Goal: Information Seeking & Learning: Check status

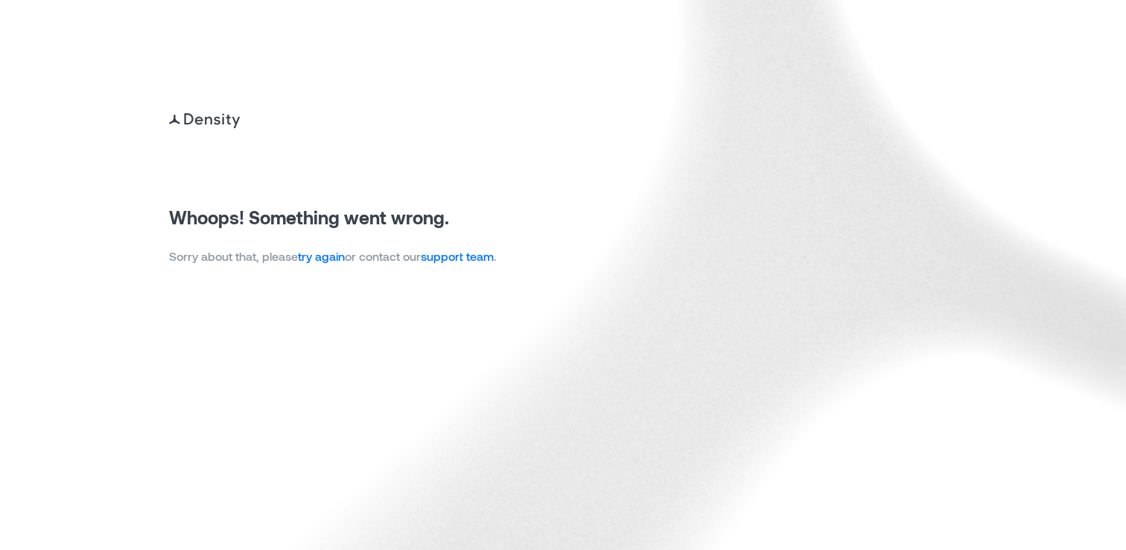
click at [326, 257] on link "try again" at bounding box center [321, 256] width 47 height 14
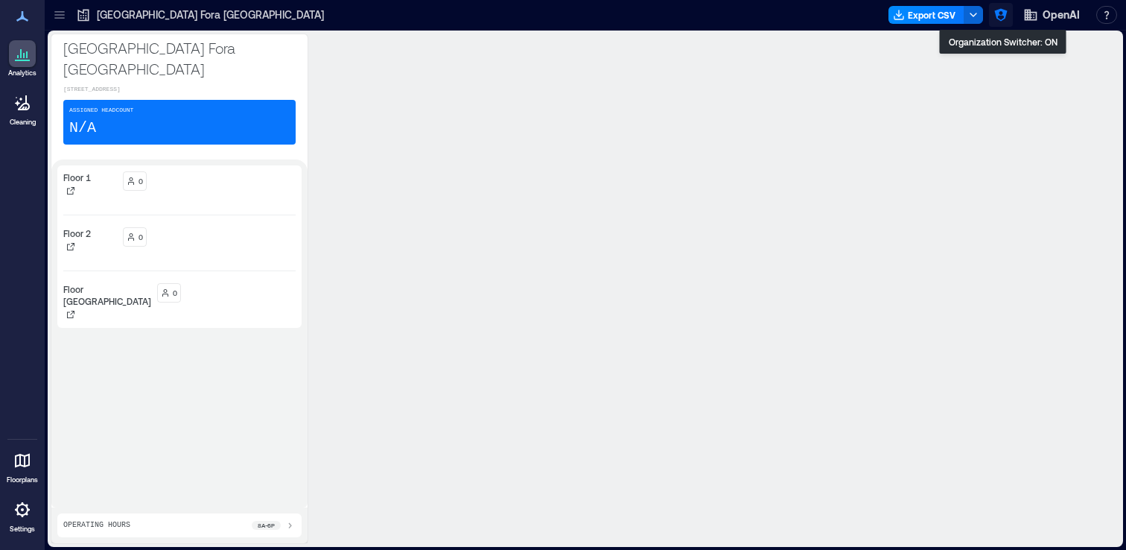
click at [1003, 13] on icon "button" at bounding box center [1000, 15] width 13 height 13
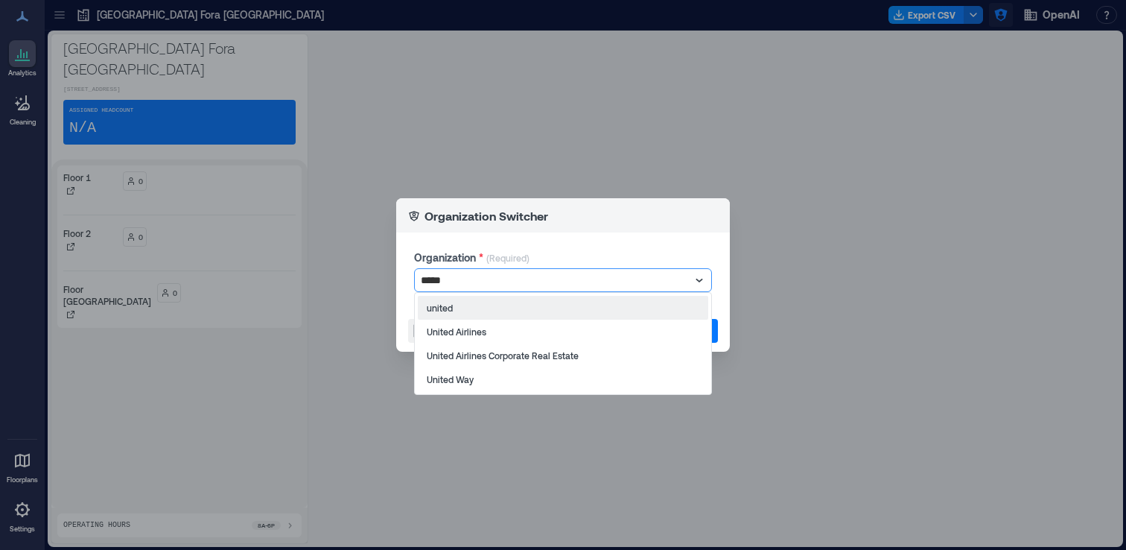
type input "******"
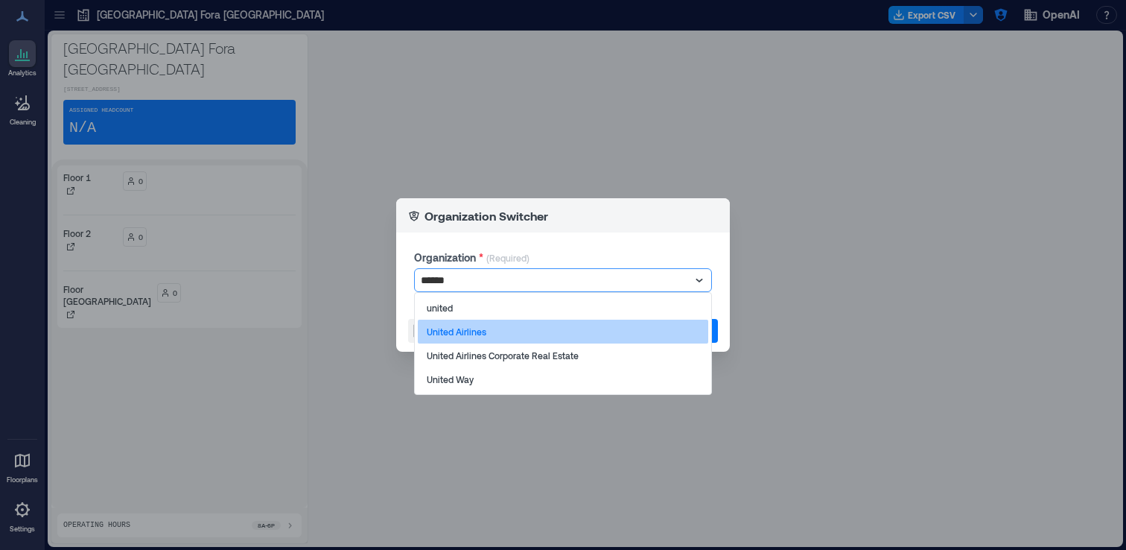
click at [622, 338] on div "United Airlines" at bounding box center [563, 331] width 290 height 24
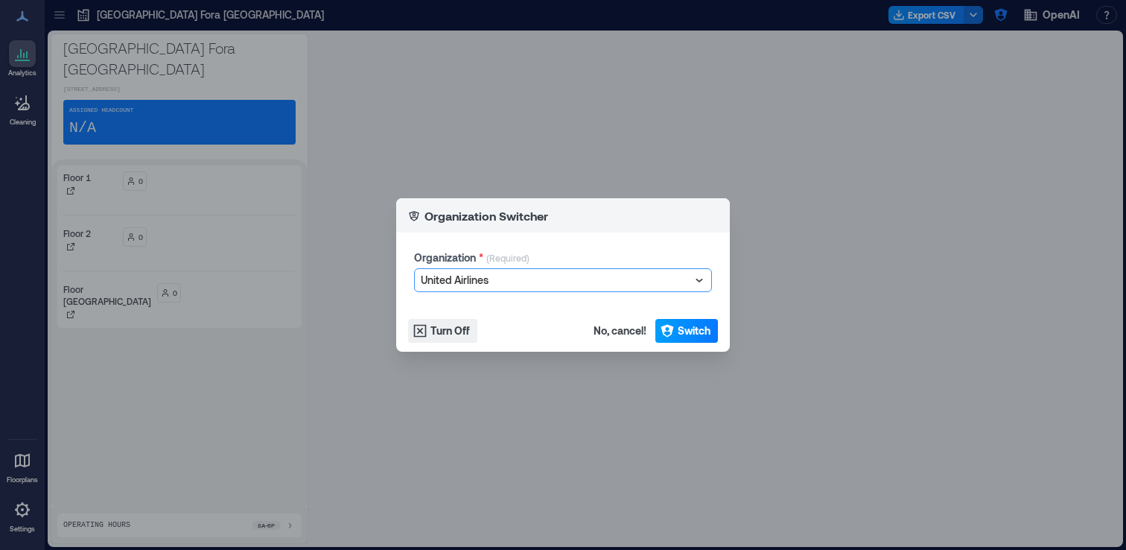
click at [682, 334] on span "Switch" at bounding box center [694, 330] width 33 height 15
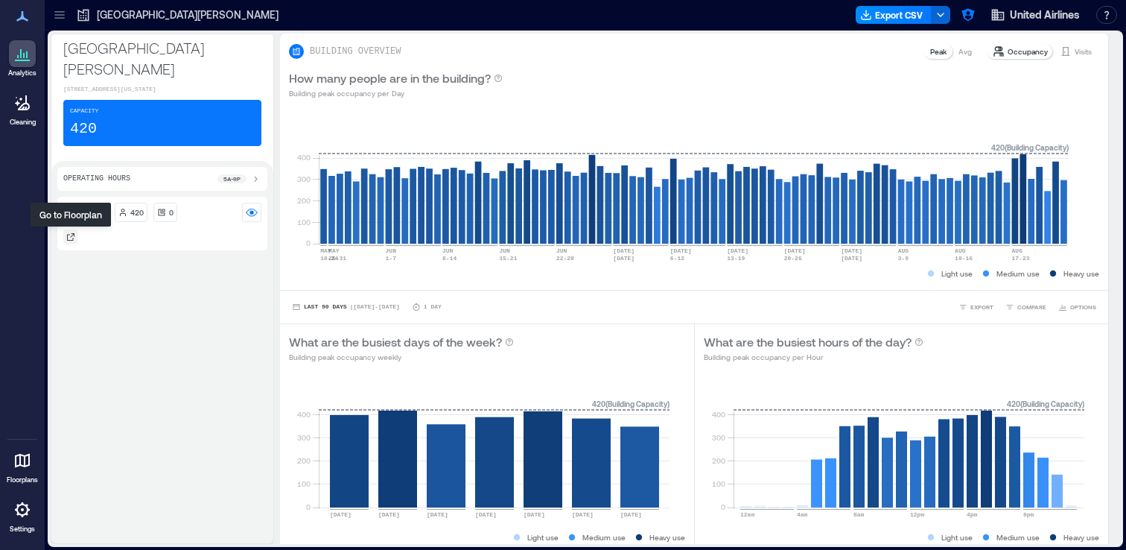
click at [74, 235] on icon at bounding box center [70, 236] width 7 height 7
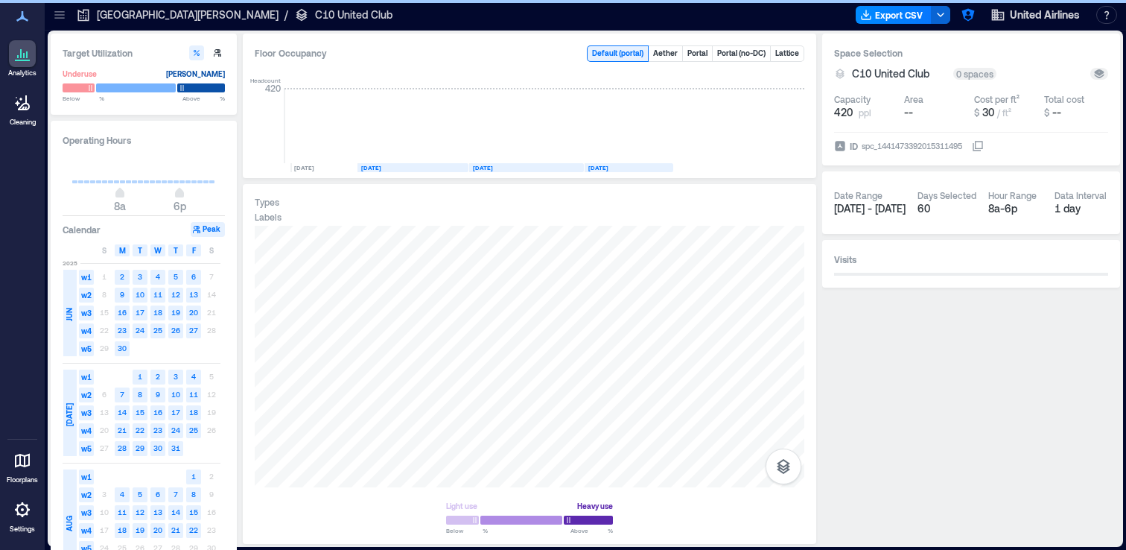
click at [983, 148] on icon at bounding box center [979, 145] width 8 height 8
